Goal: Transaction & Acquisition: Book appointment/travel/reservation

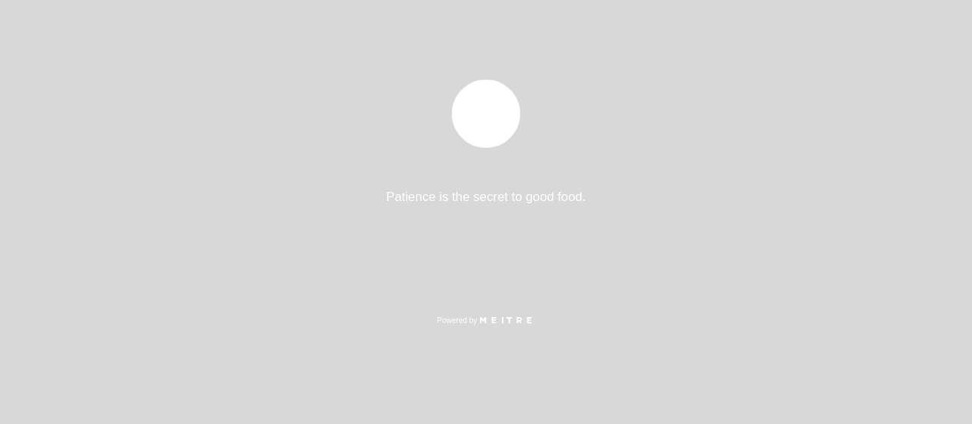
select select "pt"
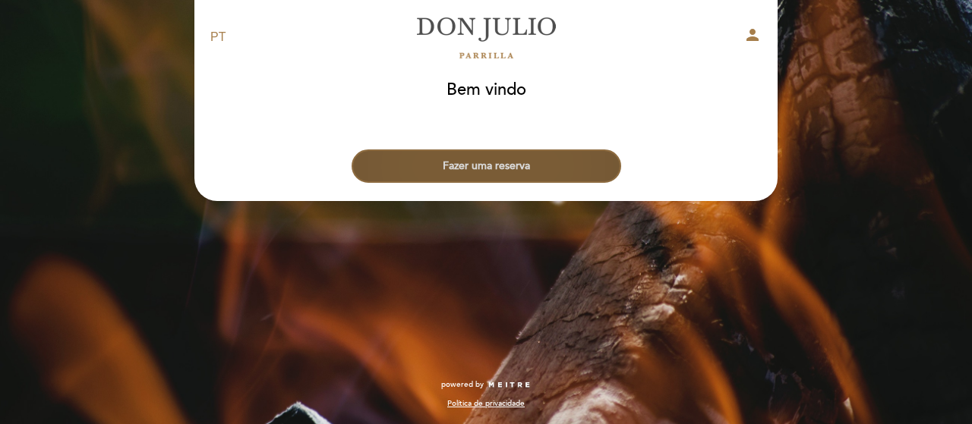
click at [519, 165] on button "Fazer uma reserva" at bounding box center [485, 166] width 269 height 33
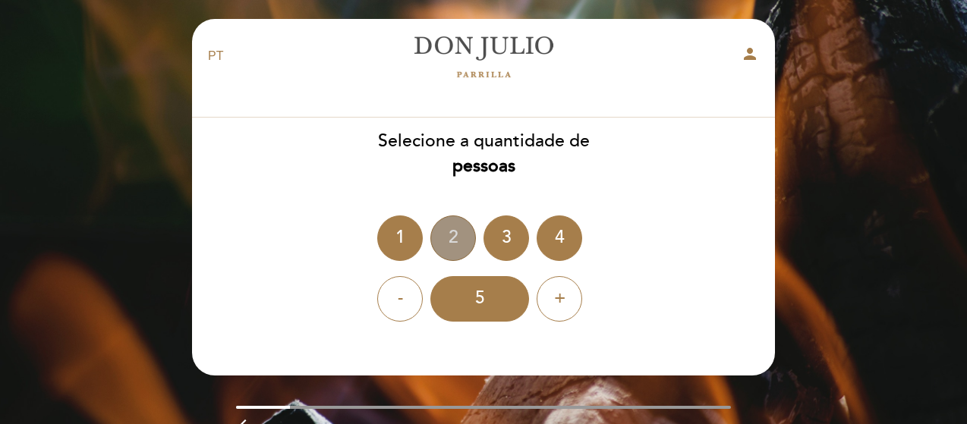
click at [455, 228] on div "2" at bounding box center [453, 239] width 46 height 46
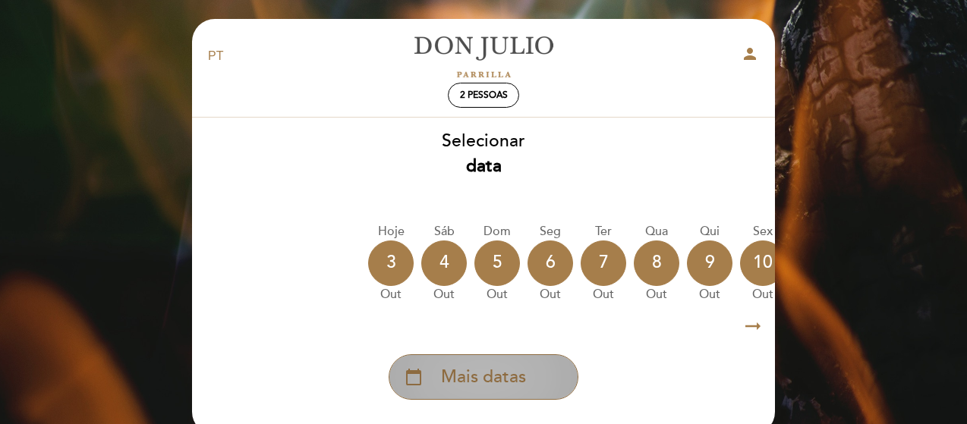
click at [506, 380] on span "Mais datas" at bounding box center [483, 377] width 85 height 25
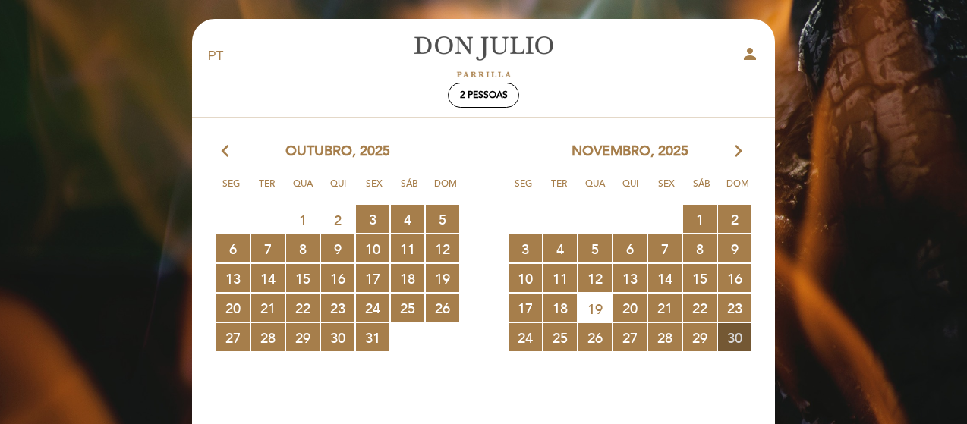
click at [739, 339] on span "30 RESERVAS DISPONÍVEIS" at bounding box center [734, 337] width 33 height 28
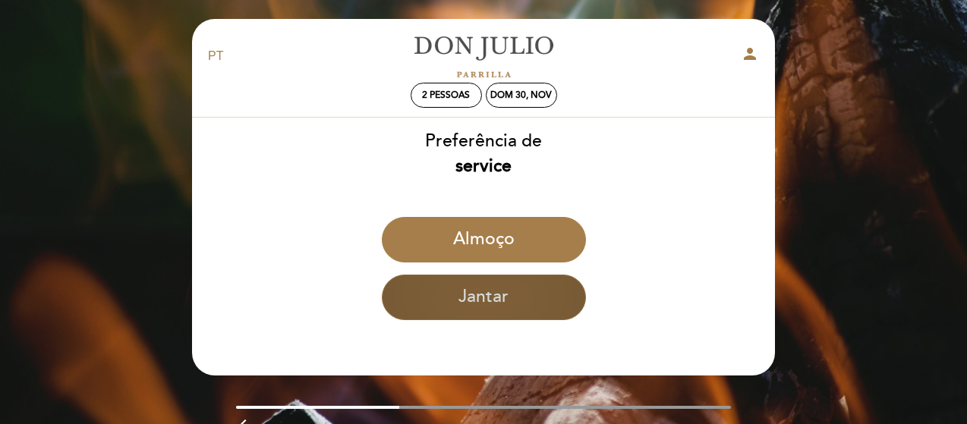
click at [475, 295] on button "Jantar" at bounding box center [484, 298] width 204 height 46
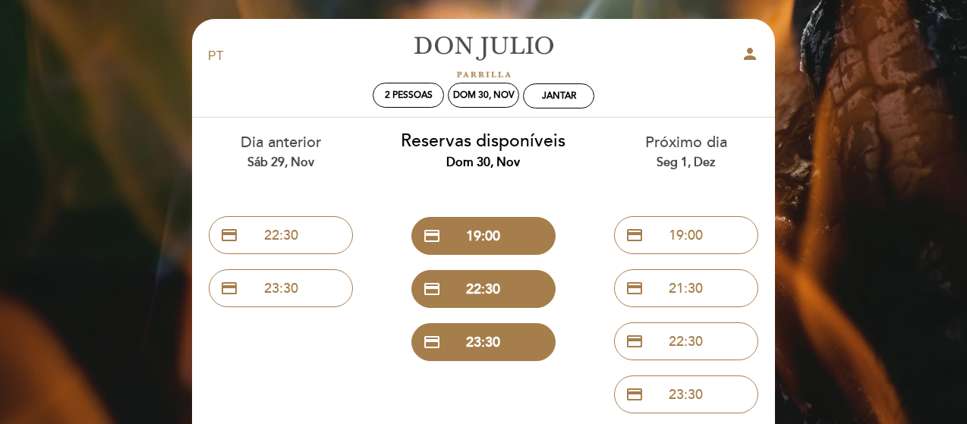
click at [359, 183] on div "Dia anterior Sáb 29, nov credit_card 22:30 credit_card 23:30" at bounding box center [281, 216] width 203 height 197
click at [479, 93] on div "Dom 30, nov" at bounding box center [483, 95] width 61 height 11
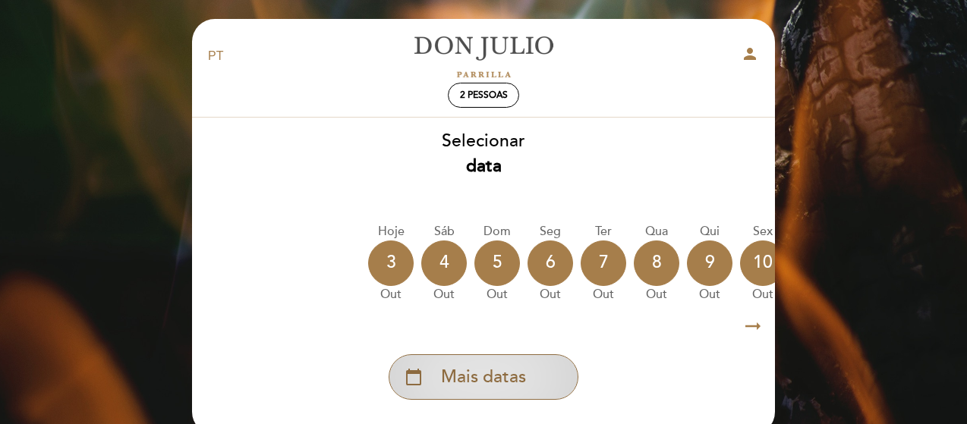
click at [513, 380] on span "Mais datas" at bounding box center [483, 377] width 85 height 25
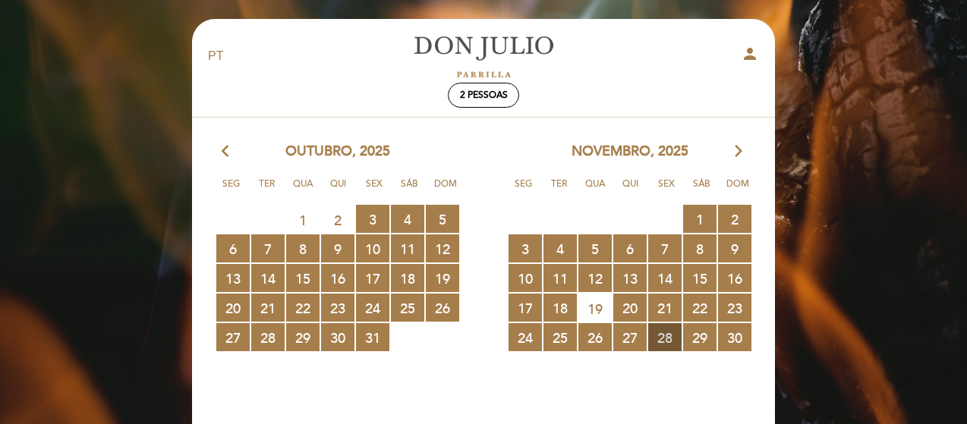
click at [667, 333] on span "28 RESERVAS DISPONÍVEIS" at bounding box center [664, 337] width 33 height 28
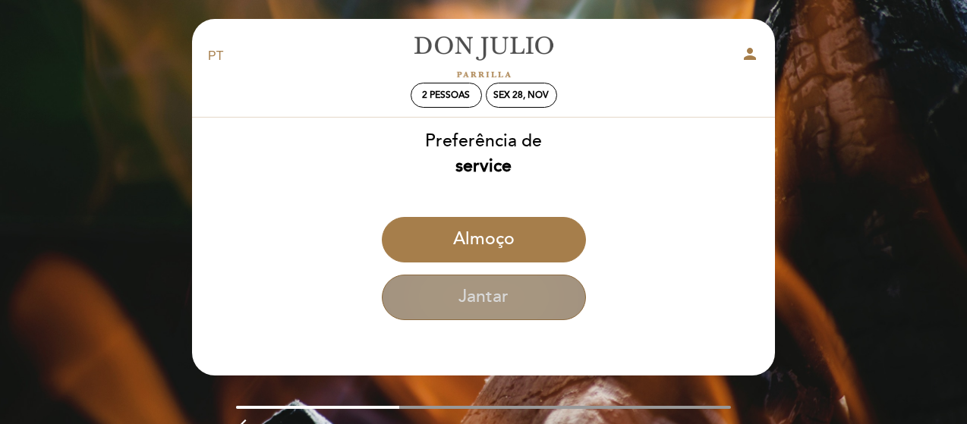
click at [456, 292] on button "Jantar" at bounding box center [484, 298] width 204 height 46
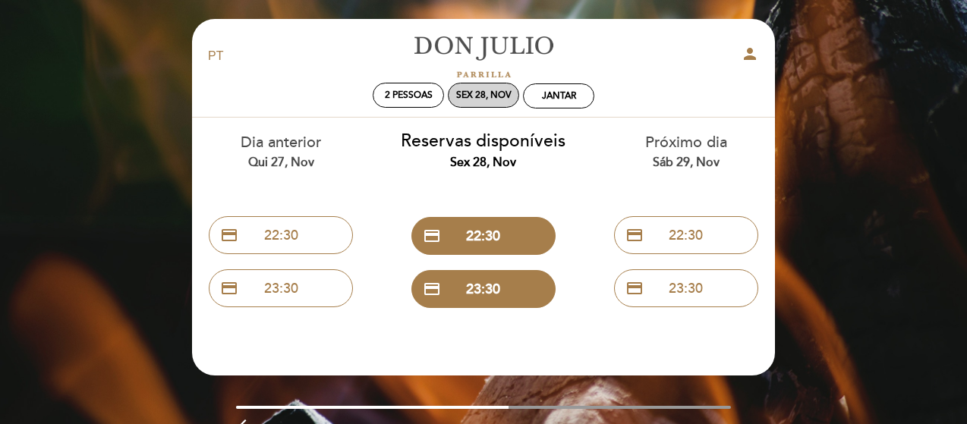
click at [483, 94] on div "Sex 28, nov" at bounding box center [483, 95] width 55 height 11
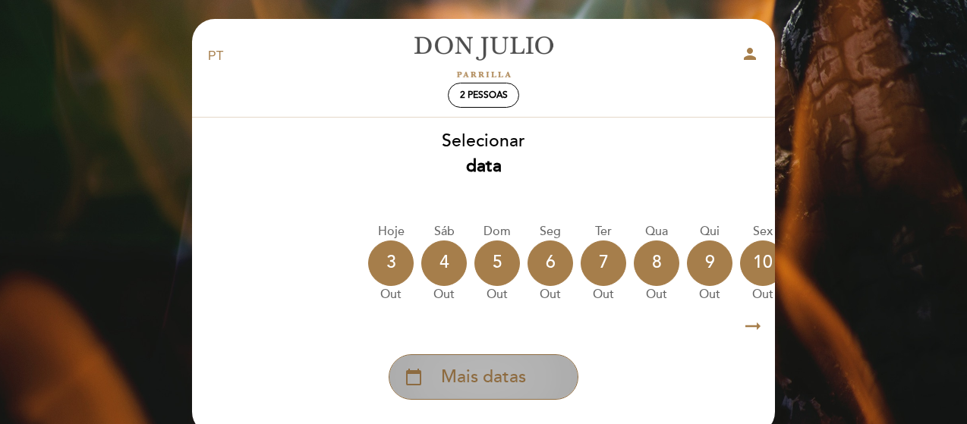
click at [475, 379] on span "Mais datas" at bounding box center [483, 377] width 85 height 25
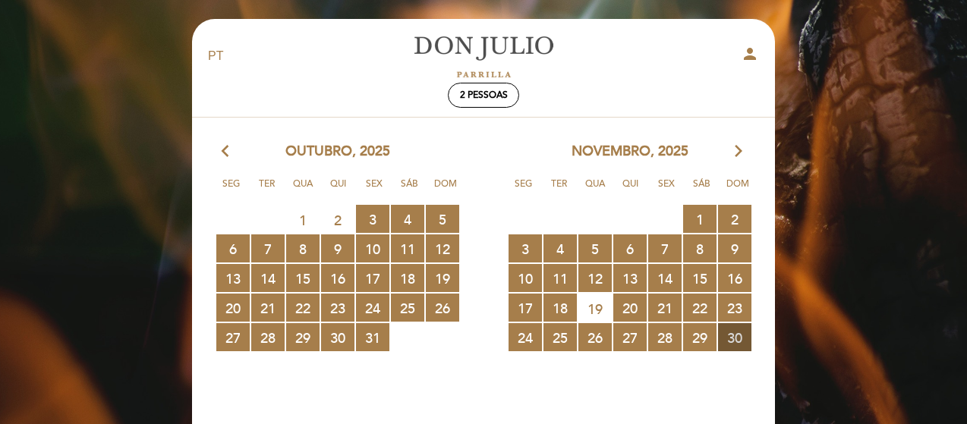
click at [736, 333] on span "30 RESERVAS DISPONÍVEIS" at bounding box center [734, 337] width 33 height 28
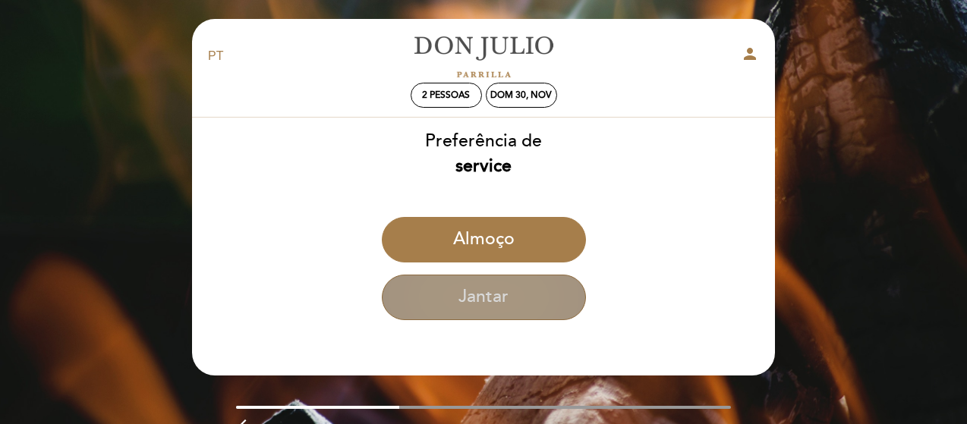
click at [489, 312] on button "Jantar" at bounding box center [484, 298] width 204 height 46
